Goal: Task Accomplishment & Management: Complete application form

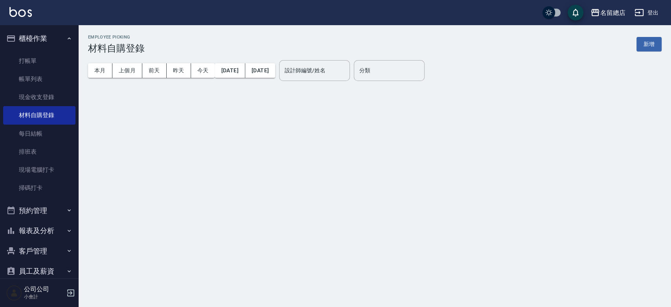
click at [645, 43] on button "新增" at bounding box center [649, 44] width 25 height 15
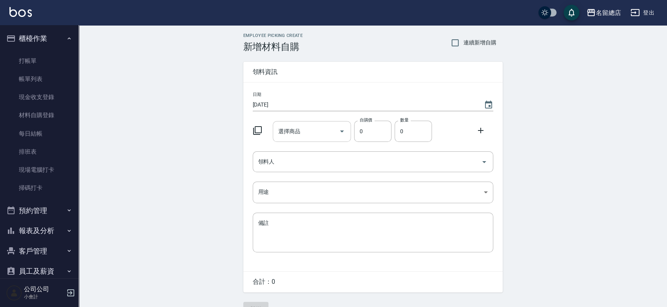
click at [305, 130] on input "選擇商品" at bounding box center [305, 132] width 59 height 14
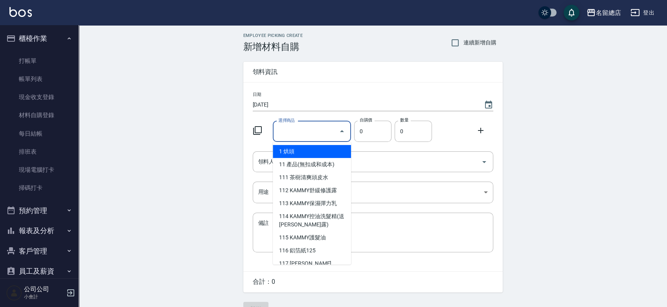
type input "6%色水"
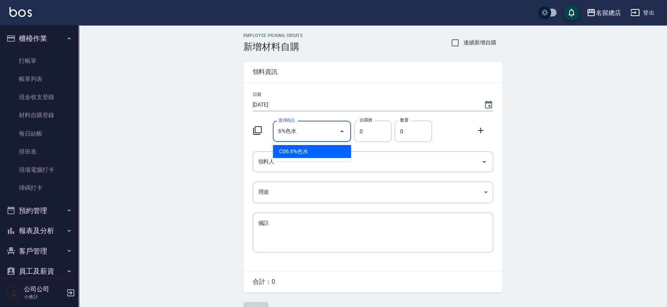
click at [302, 144] on ul "C06 6%色水" at bounding box center [312, 151] width 78 height 19
click at [300, 152] on li "C06 6%色水" at bounding box center [312, 151] width 78 height 13
type input "105"
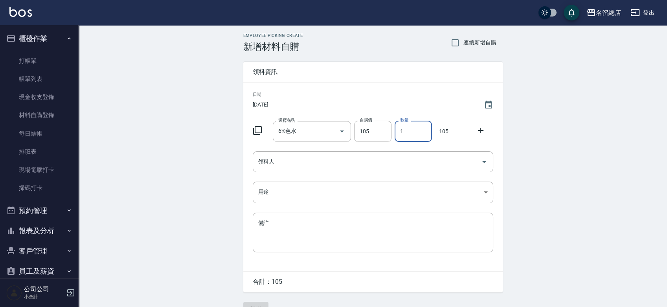
drag, startPoint x: 418, startPoint y: 130, endPoint x: 392, endPoint y: 132, distance: 26.1
click at [392, 132] on div "數量 1 數量" at bounding box center [412, 130] width 40 height 24
type input "3"
click at [355, 155] on input "領料人" at bounding box center [367, 162] width 222 height 14
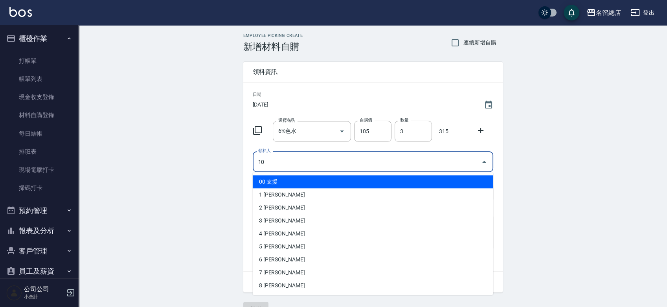
type input "10 [PERSON_NAME]"
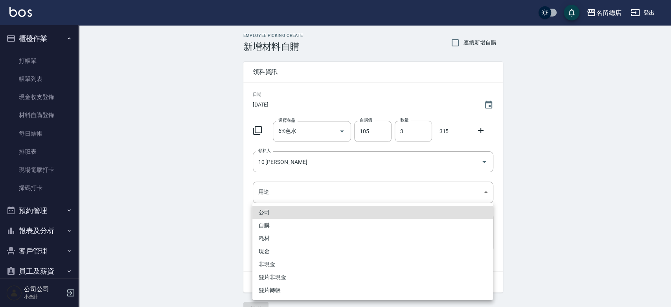
click at [263, 223] on li "自購" at bounding box center [372, 225] width 241 height 13
type input "自購"
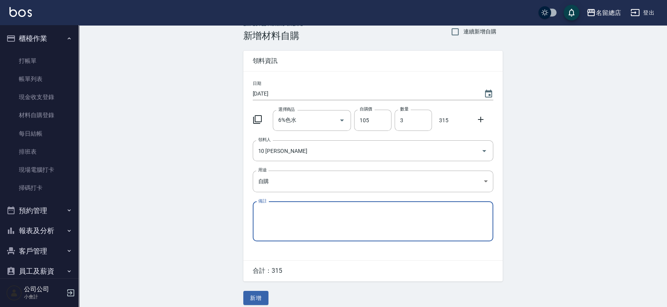
scroll to position [17, 0]
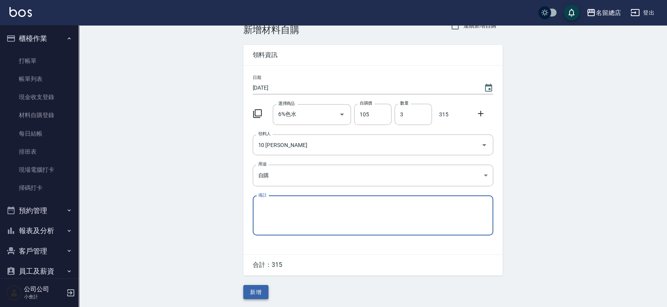
click at [255, 290] on button "新增" at bounding box center [255, 292] width 25 height 15
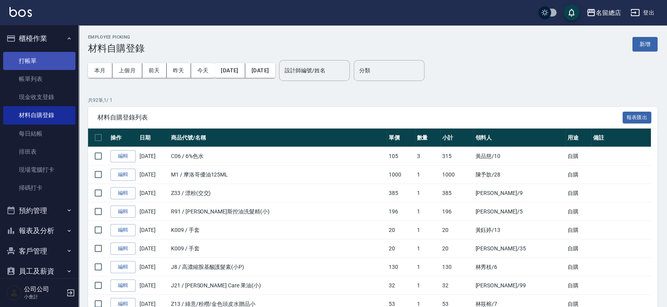
click at [47, 58] on link "打帳單" at bounding box center [39, 61] width 72 height 18
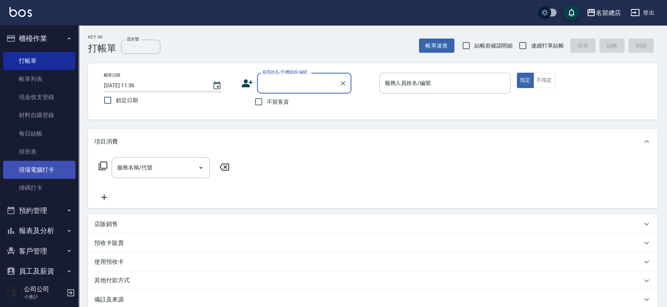
click at [34, 170] on link "現場電腦打卡" at bounding box center [39, 170] width 72 height 18
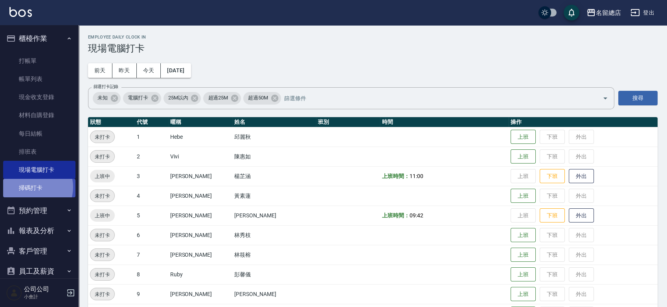
click at [31, 187] on link "掃碼打卡" at bounding box center [39, 188] width 72 height 18
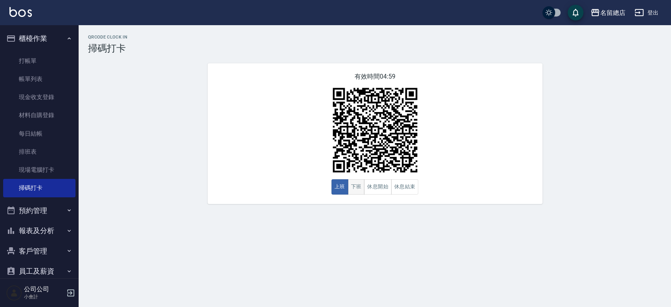
click at [359, 190] on button "下班" at bounding box center [356, 186] width 17 height 15
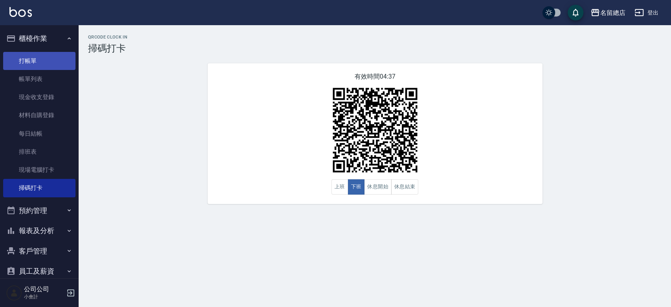
click at [44, 60] on link "打帳單" at bounding box center [39, 61] width 72 height 18
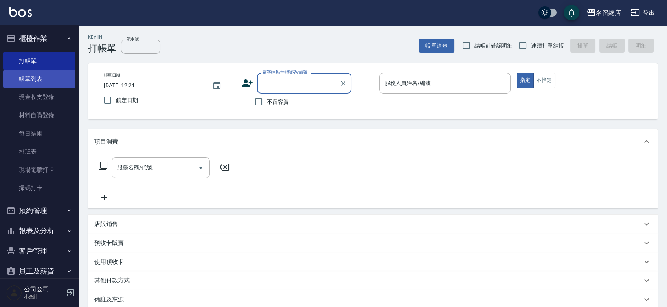
click at [42, 79] on link "帳單列表" at bounding box center [39, 79] width 72 height 18
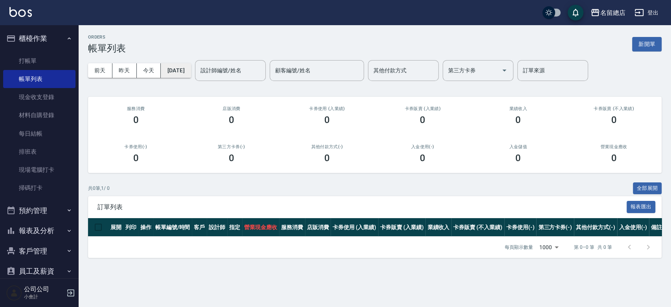
click at [180, 70] on button "[DATE]" at bounding box center [176, 70] width 30 height 15
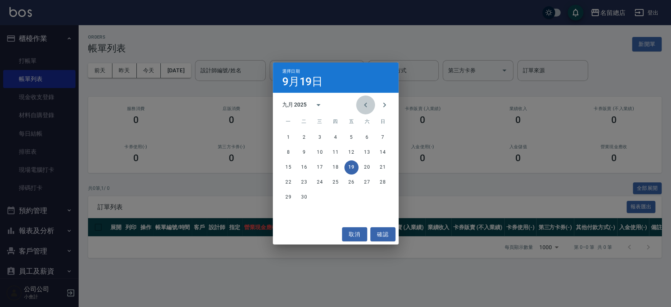
click at [364, 102] on icon "Previous month" at bounding box center [365, 104] width 9 height 9
click at [289, 197] on button "25" at bounding box center [289, 197] width 14 height 14
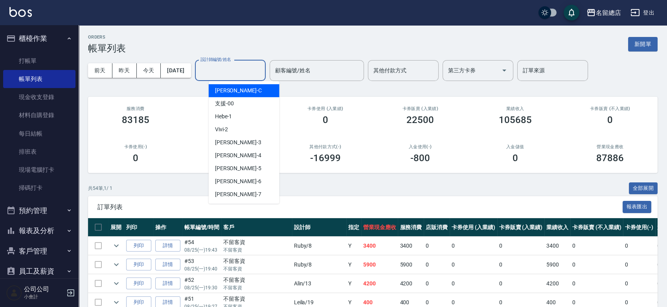
click at [234, 73] on div "設計師編號/姓名 設計師編號/姓名" at bounding box center [230, 70] width 71 height 21
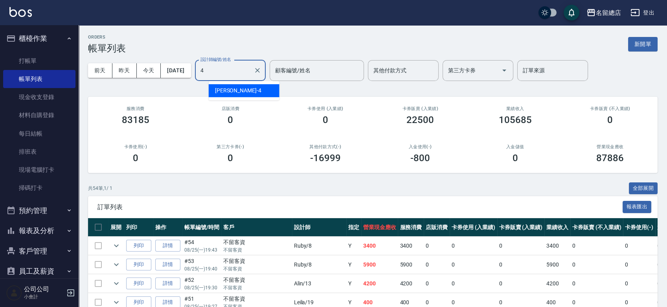
type input "[PERSON_NAME]-4"
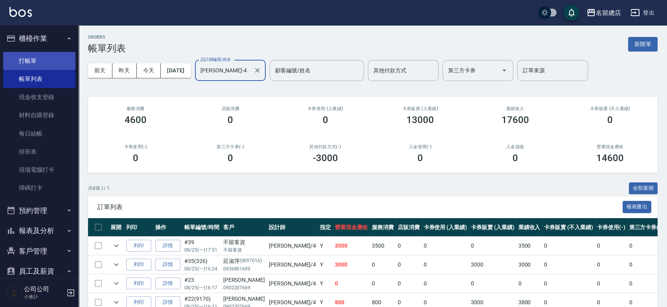
click at [41, 61] on link "打帳單" at bounding box center [39, 61] width 72 height 18
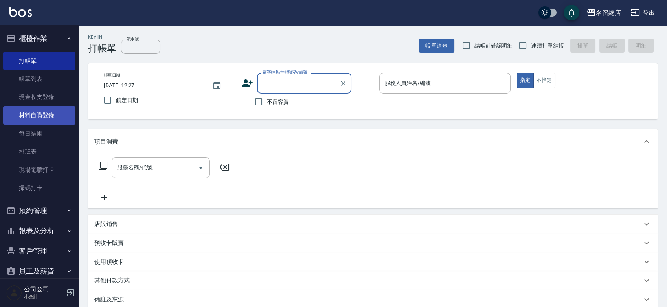
click at [29, 114] on link "材料自購登錄" at bounding box center [39, 115] width 72 height 18
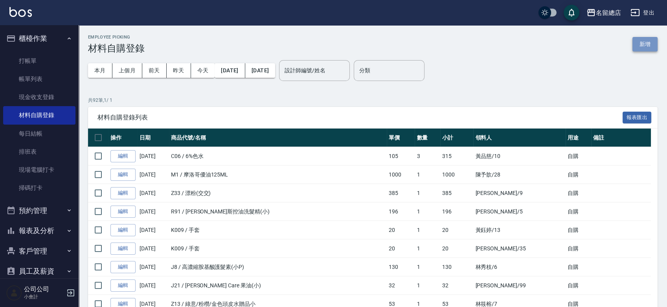
click at [642, 47] on button "新增" at bounding box center [645, 44] width 25 height 15
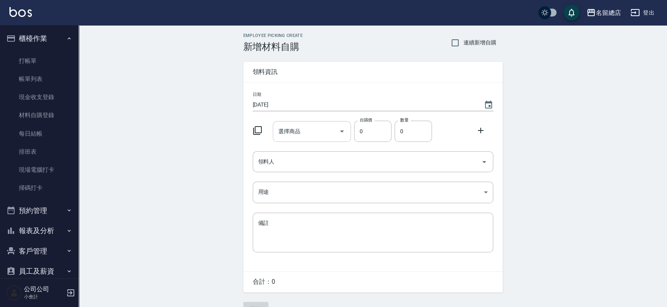
click at [319, 126] on input "選擇商品" at bounding box center [305, 132] width 59 height 14
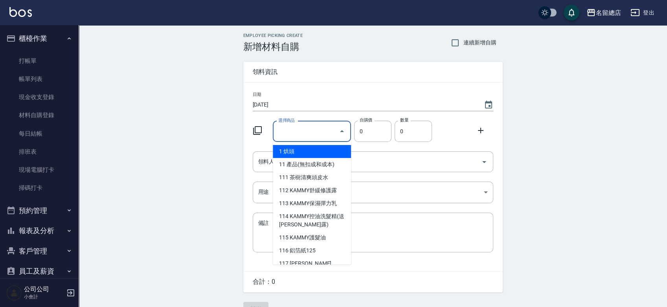
type input "6%色水"
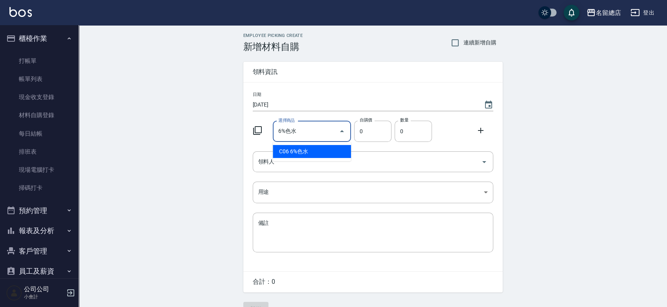
click at [304, 156] on li "C06 6%色水" at bounding box center [312, 151] width 78 height 13
type input "105"
type input "1"
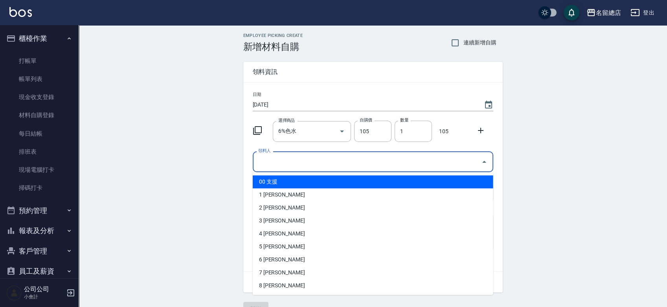
click at [300, 162] on input "領料人" at bounding box center [367, 162] width 222 height 14
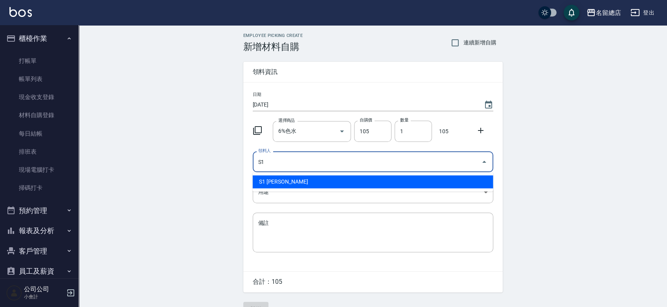
type input "S1 [PERSON_NAME]"
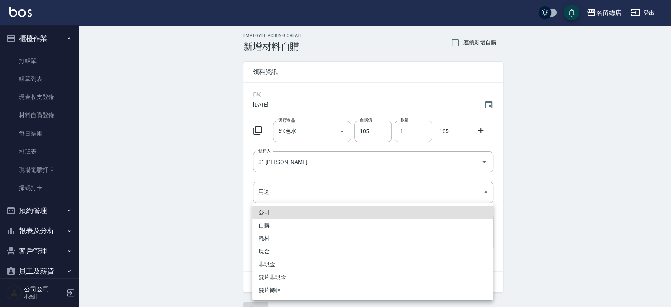
click at [262, 225] on li "自購" at bounding box center [372, 225] width 241 height 13
type input "自購"
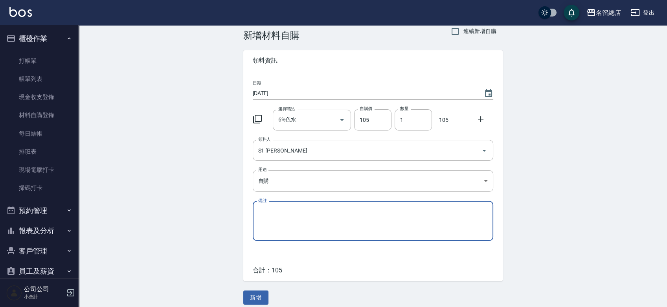
scroll to position [17, 0]
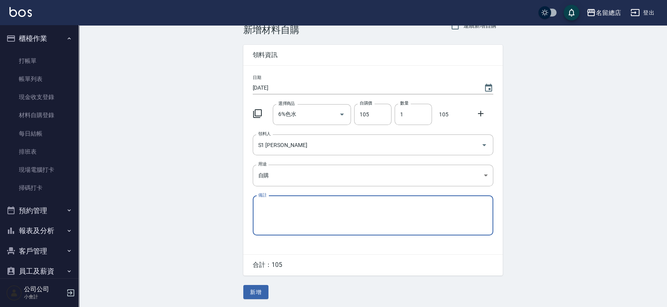
click at [260, 291] on button "新增" at bounding box center [255, 292] width 25 height 15
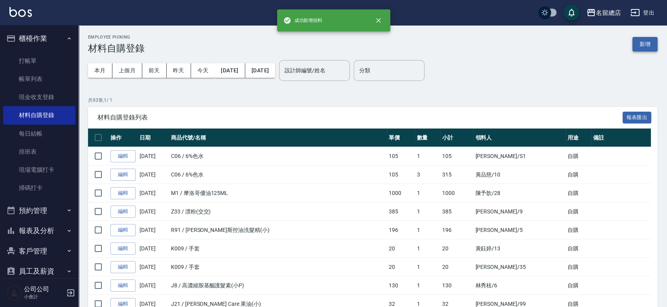
click at [641, 44] on button "新增" at bounding box center [645, 44] width 25 height 15
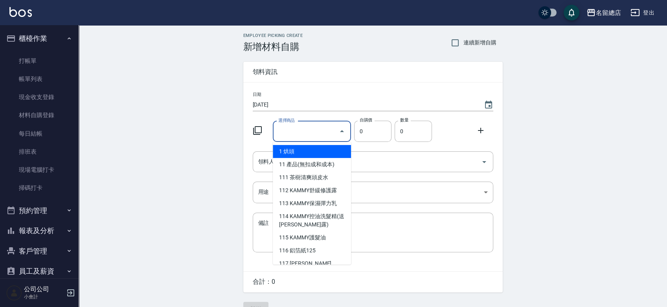
click at [309, 128] on input "選擇商品" at bounding box center [305, 132] width 59 height 14
type input "6%色水"
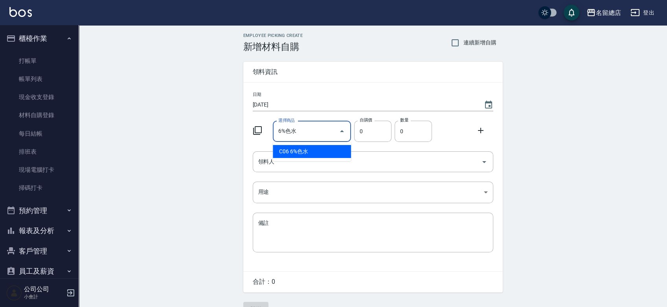
click at [314, 149] on li "C06 6%色水" at bounding box center [312, 151] width 78 height 13
type input "105"
type input "1"
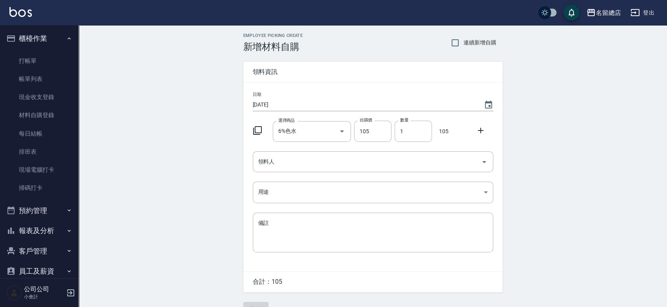
click at [483, 128] on icon at bounding box center [480, 130] width 9 height 9
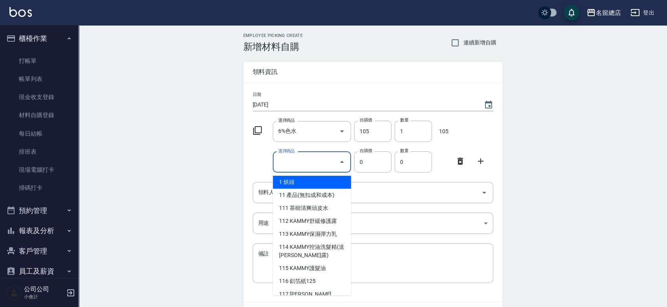
click at [328, 158] on input "選擇商品" at bounding box center [305, 162] width 59 height 14
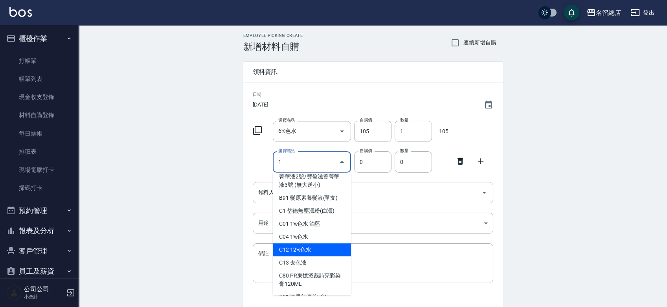
scroll to position [349, 0]
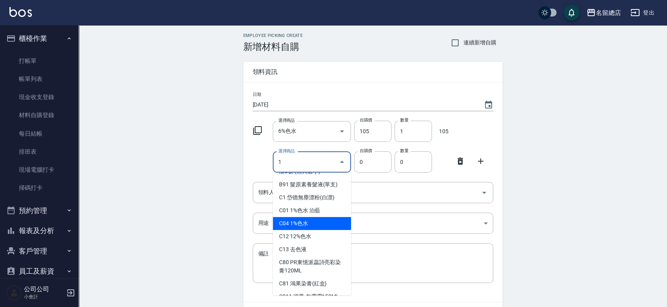
click at [309, 217] on li "C04 1%色水" at bounding box center [312, 223] width 78 height 13
type input "1%色水"
type input "115"
type input "1"
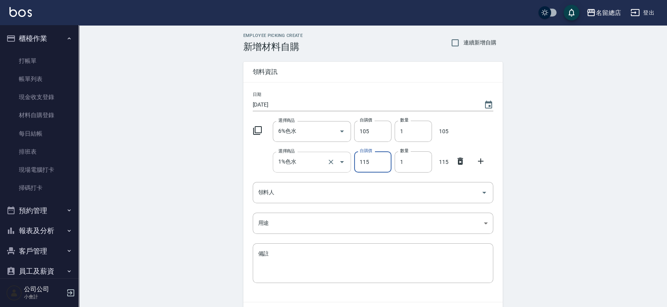
click at [316, 163] on input "1%色水" at bounding box center [300, 162] width 49 height 14
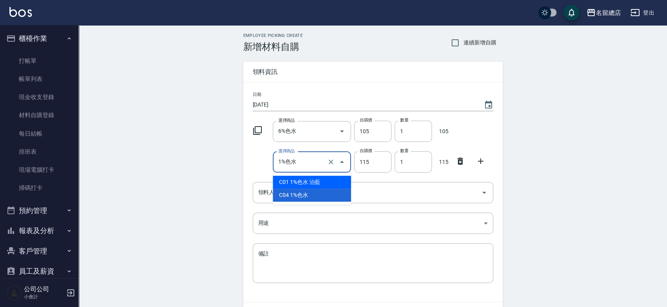
click at [320, 177] on li "C01 1%色水 泊藍" at bounding box center [312, 182] width 78 height 13
type input "1%色水 泊藍"
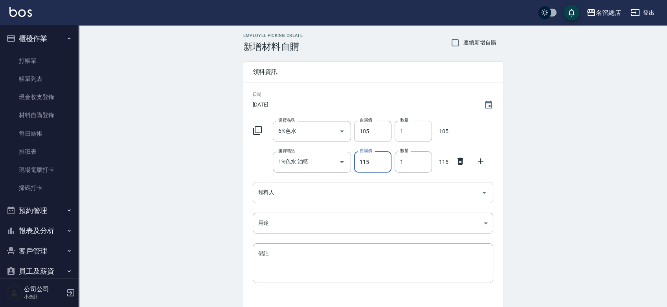
click at [311, 190] on input "領料人" at bounding box center [367, 193] width 222 height 14
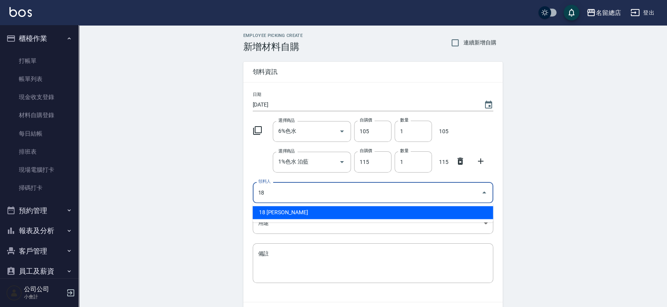
type input "18 [PERSON_NAME]"
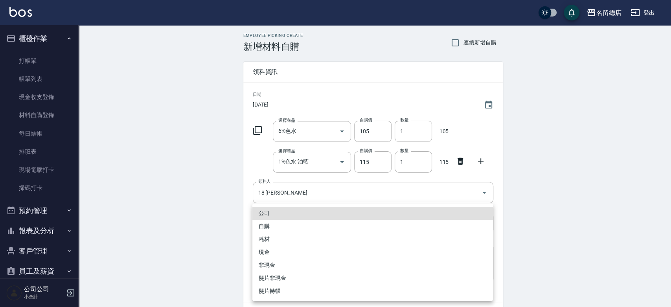
click at [271, 230] on li "自購" at bounding box center [372, 226] width 241 height 13
type input "自購"
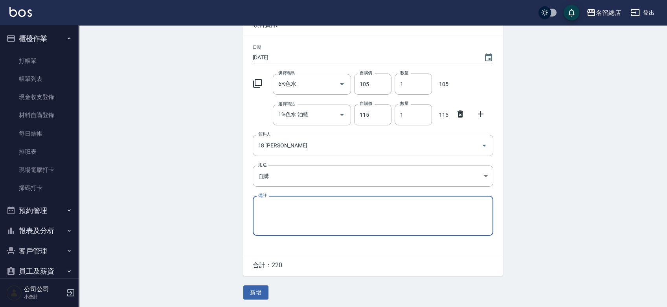
scroll to position [48, 0]
click at [261, 293] on button "新增" at bounding box center [255, 292] width 25 height 15
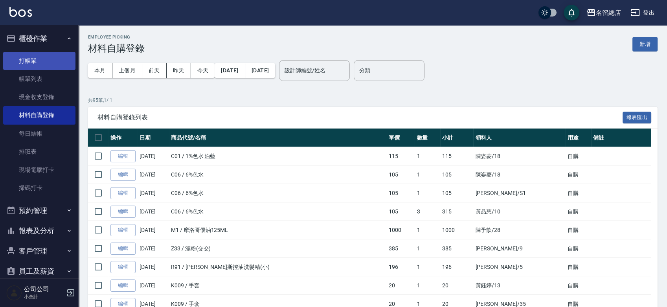
click at [43, 53] on link "打帳單" at bounding box center [39, 61] width 72 height 18
